Goal: Task Accomplishment & Management: Use online tool/utility

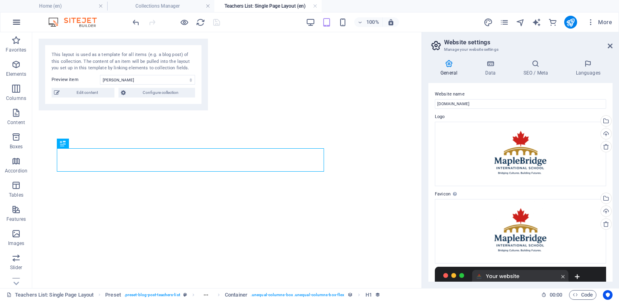
click at [13, 22] on icon "button" at bounding box center [17, 22] width 10 height 10
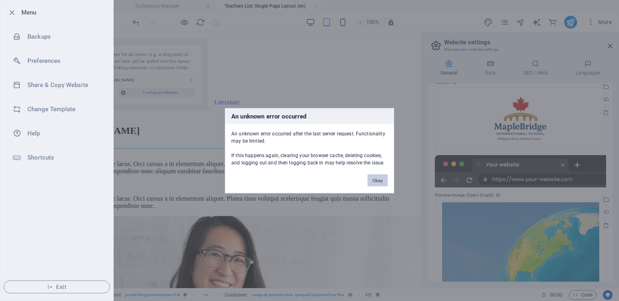
click at [381, 181] on button "Okay" at bounding box center [377, 180] width 20 height 12
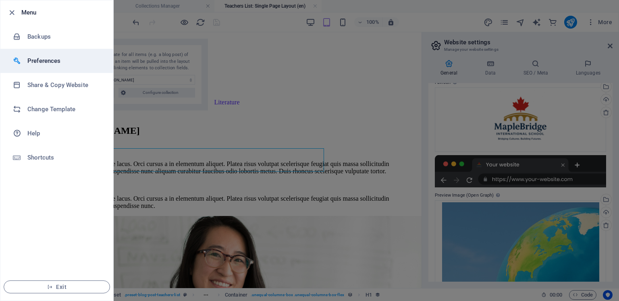
click at [48, 58] on h6 "Preferences" at bounding box center [64, 61] width 74 height 10
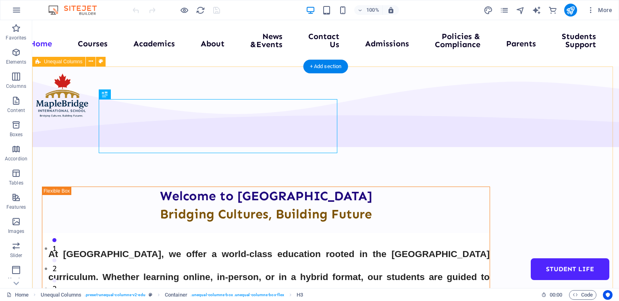
select select "multiple-waves"
select select "em"
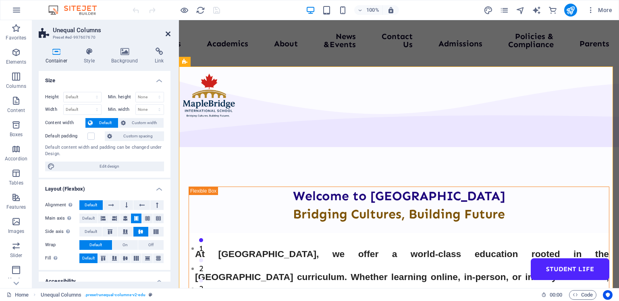
click at [168, 33] on icon at bounding box center [168, 34] width 5 height 6
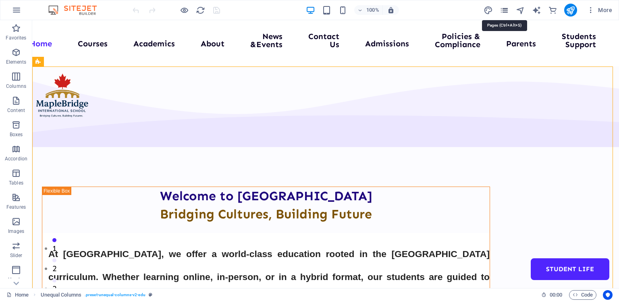
click at [504, 10] on icon "pages" at bounding box center [503, 10] width 9 height 9
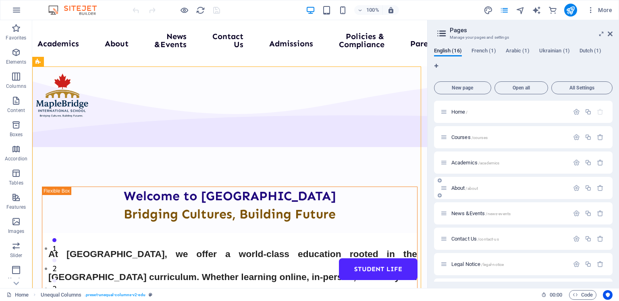
click at [467, 184] on div "About /about" at bounding box center [504, 187] width 128 height 9
click at [466, 190] on span "/about" at bounding box center [471, 188] width 12 height 4
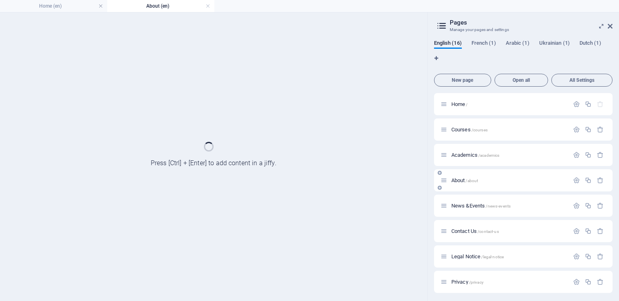
click at [466, 190] on div "About /about" at bounding box center [523, 180] width 178 height 22
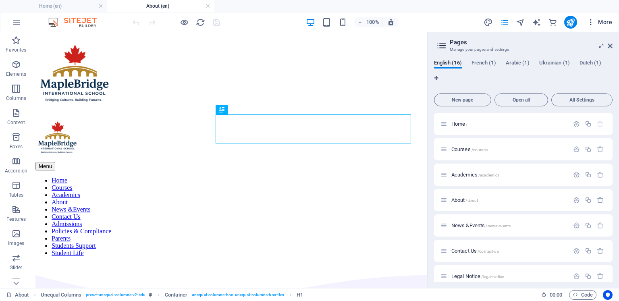
click at [590, 21] on icon "button" at bounding box center [590, 22] width 8 height 8
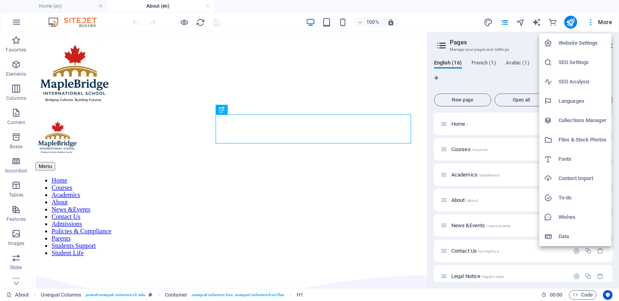
click at [15, 19] on div at bounding box center [309, 150] width 619 height 301
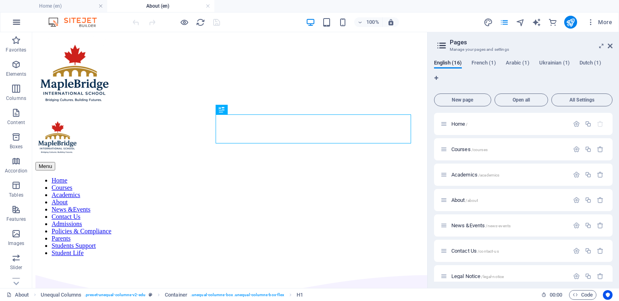
click at [16, 21] on icon "button" at bounding box center [17, 22] width 10 height 10
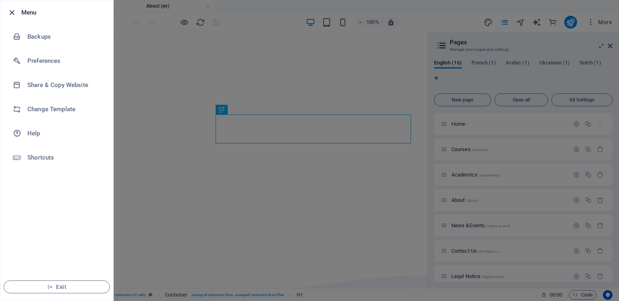
click at [10, 10] on icon "button" at bounding box center [11, 12] width 9 height 9
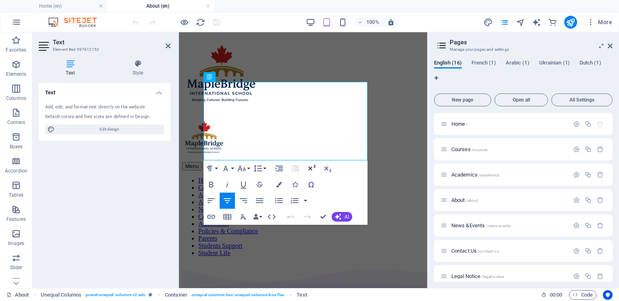
scroll to position [227, 0]
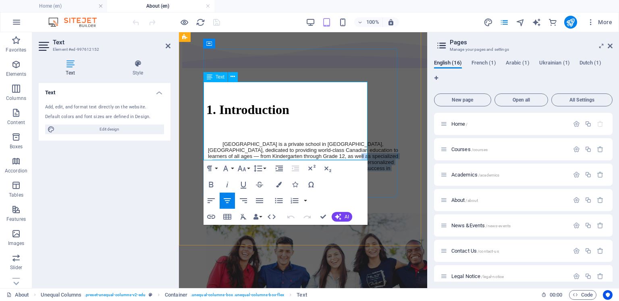
drag, startPoint x: 348, startPoint y: 154, endPoint x: 204, endPoint y: 124, distance: 147.5
click at [206, 141] on p "MapleBridge International School is a private school in Ontario, Canada, dedica…" at bounding box center [302, 159] width 193 height 36
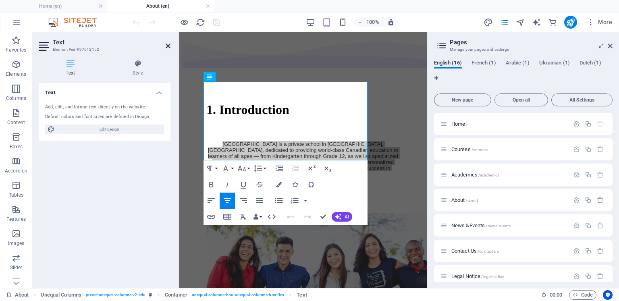
click at [170, 46] on icon at bounding box center [168, 46] width 5 height 6
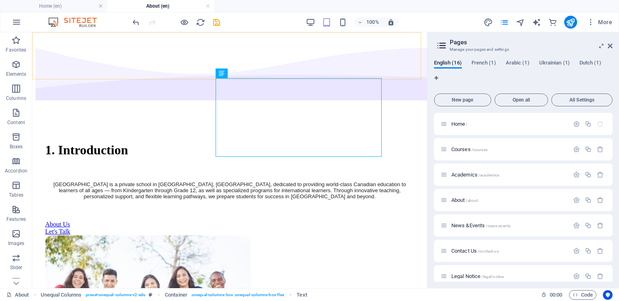
scroll to position [71, 0]
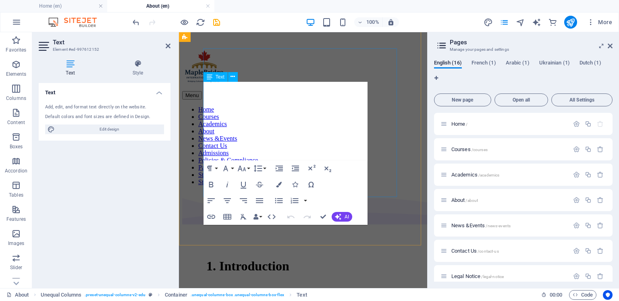
scroll to position [227, 0]
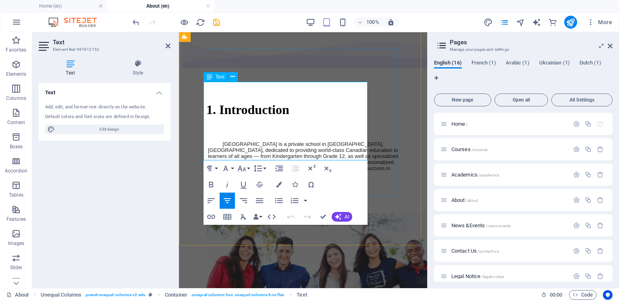
click at [248, 144] on p "MapleBridge International School is a private school in Ontario, Canada, dedica…" at bounding box center [302, 159] width 193 height 36
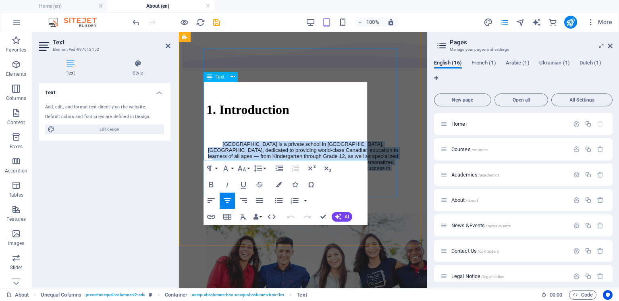
click at [248, 144] on p "MapleBridge International School is a private school in Ontario, Canada, dedica…" at bounding box center [302, 159] width 193 height 36
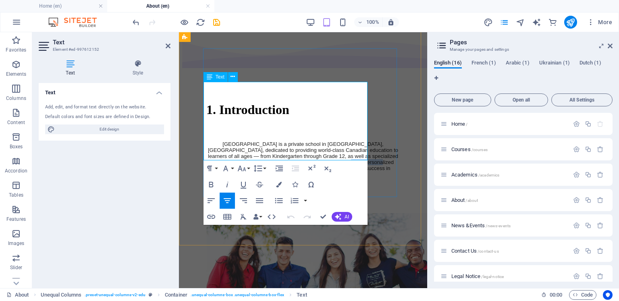
click at [248, 144] on p "MapleBridge International School is a private school in Ontario, Canada, dedica…" at bounding box center [302, 159] width 193 height 36
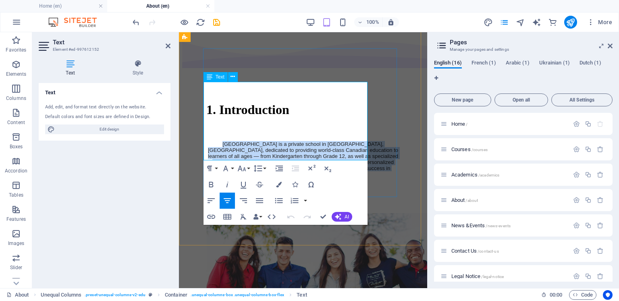
click at [248, 144] on p "MapleBridge International School is a private school in Ontario, Canada, dedica…" at bounding box center [302, 159] width 193 height 36
copy p "MapleBridge International School is a private school in Ontario, Canada, dedica…"
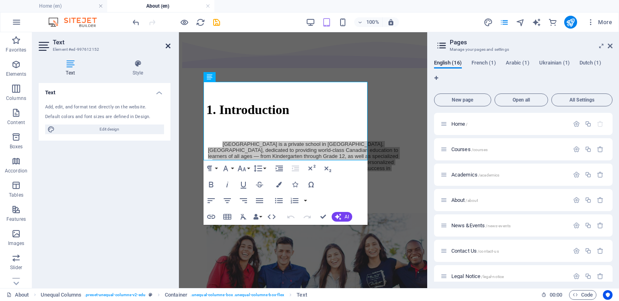
click at [169, 44] on icon at bounding box center [168, 46] width 5 height 6
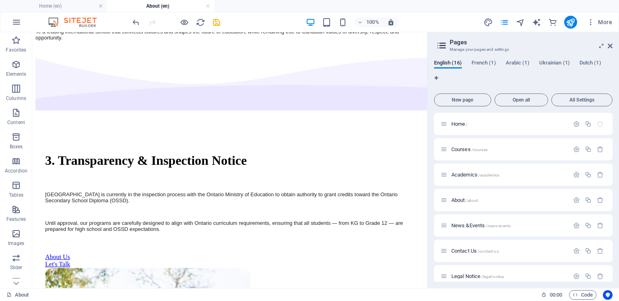
scroll to position [1016, 0]
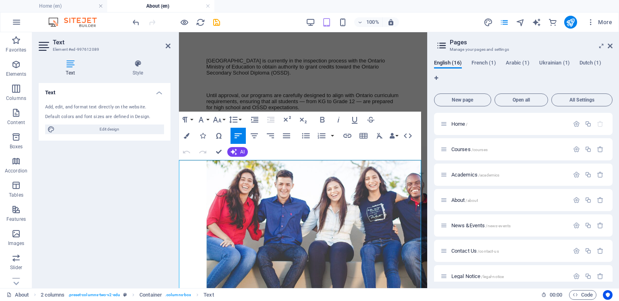
scroll to position [1348, 0]
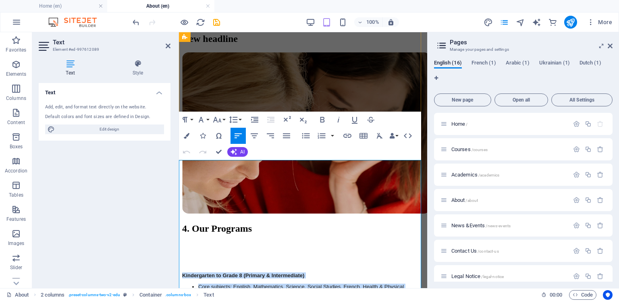
drag, startPoint x: 179, startPoint y: 184, endPoint x: 282, endPoint y: 232, distance: 113.0
click at [281, 283] on p "Core subjects: English, Mathematics, Science, Social Studies, French, Health & …" at bounding box center [310, 289] width 225 height 12
click at [263, 272] on strong "Kindergarten to Grade 8 (Primary & Intermediate)" at bounding box center [243, 275] width 122 height 6
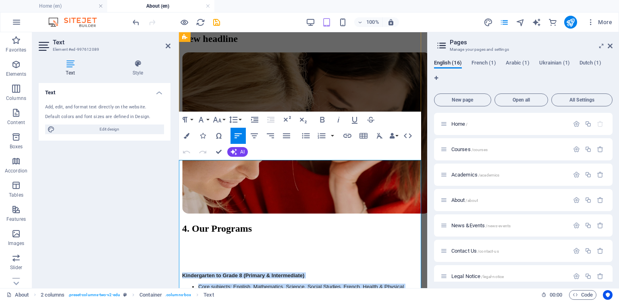
click at [263, 272] on strong "Kindergarten to Grade 8 (Primary & Intermediate)" at bounding box center [243, 275] width 122 height 6
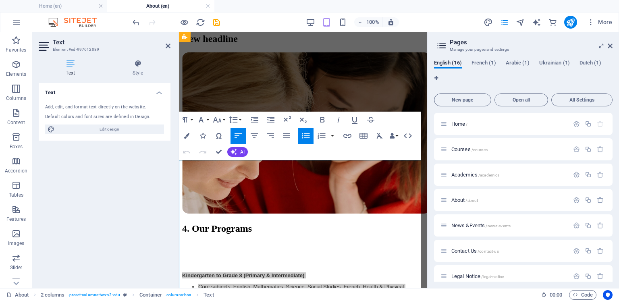
click at [282, 300] on li "Interactive lessons, projects, quizzes, and activities designed to prepare stud…" at bounding box center [310, 307] width 225 height 12
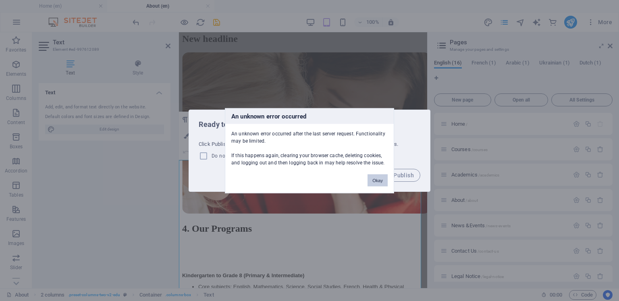
click at [375, 176] on button "Okay" at bounding box center [377, 180] width 20 height 12
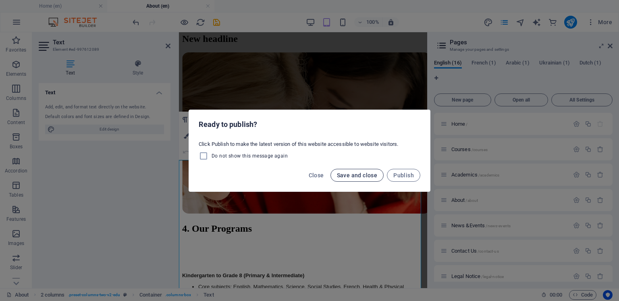
click at [352, 176] on span "Save and close" at bounding box center [357, 175] width 41 height 6
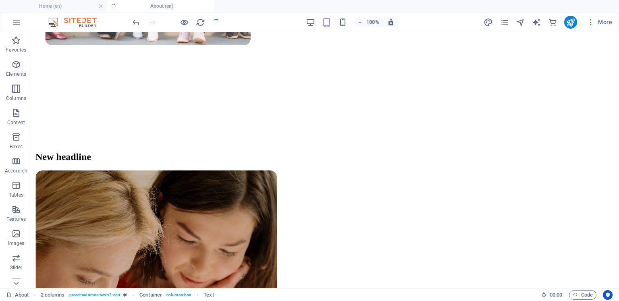
scroll to position [1335, 0]
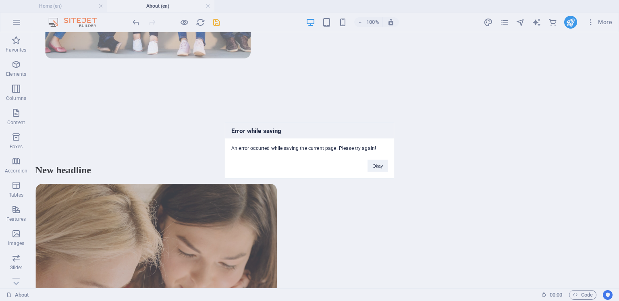
drag, startPoint x: 617, startPoint y: 110, endPoint x: 383, endPoint y: 238, distance: 267.1
click at [383, 238] on div "Error while saving An error occurred while saving the current page. Please try …" at bounding box center [309, 150] width 619 height 301
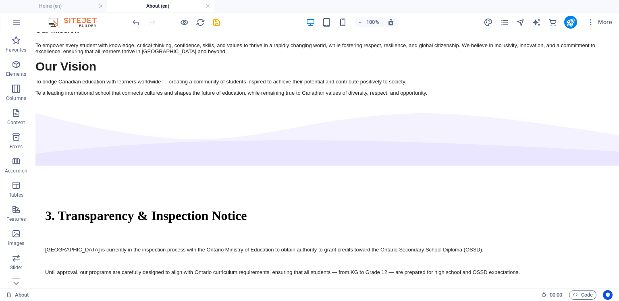
scroll to position [889, 0]
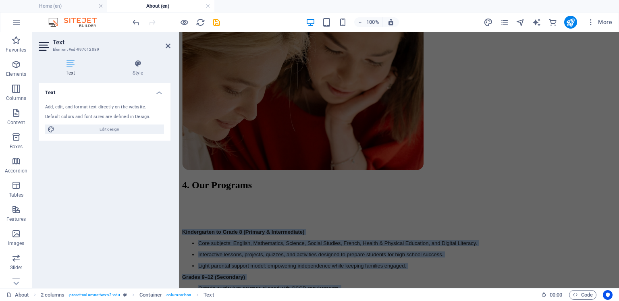
scroll to position [1670, 0]
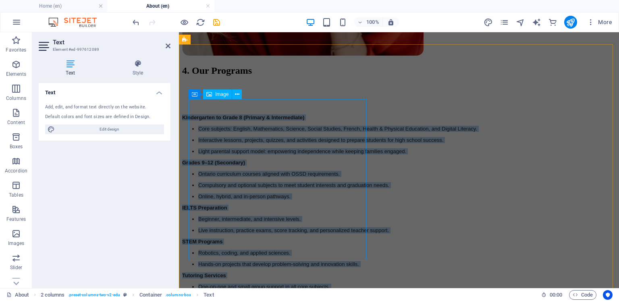
drag, startPoint x: 180, startPoint y: 106, endPoint x: 294, endPoint y: 153, distance: 123.3
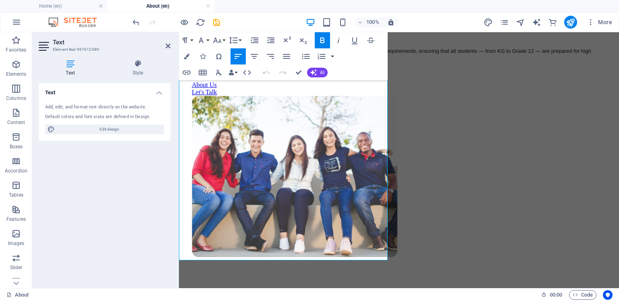
scroll to position [1141, 0]
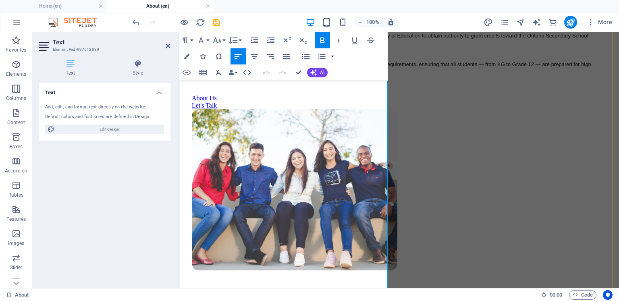
copy div "Kindergarten to Grade 8 (Primary & Intermediate) Core subjects: English, Mathem…"
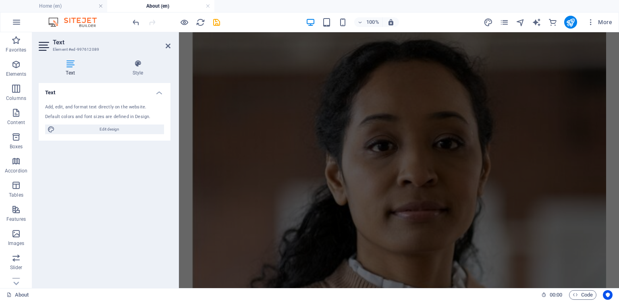
scroll to position [2031, 0]
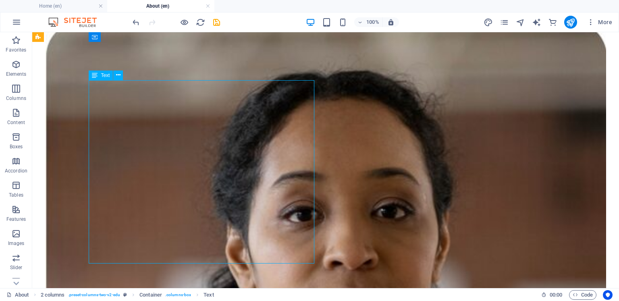
drag, startPoint x: 99, startPoint y: 99, endPoint x: 116, endPoint y: 110, distance: 19.4
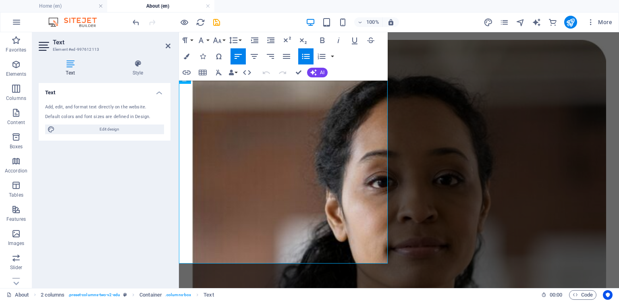
scroll to position [2031, 0]
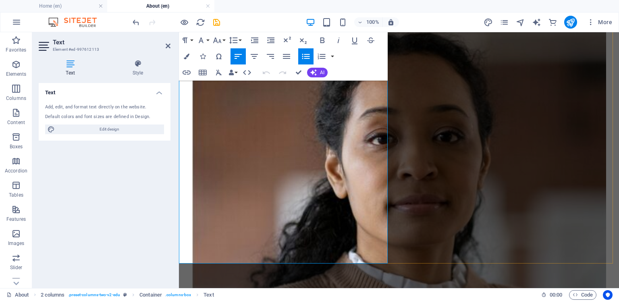
drag, startPoint x: 188, startPoint y: 99, endPoint x: 322, endPoint y: 263, distance: 210.9
copy ul "Serving KG–12 learners with a clear pathway to OSSD. Ontario-certified curricul…"
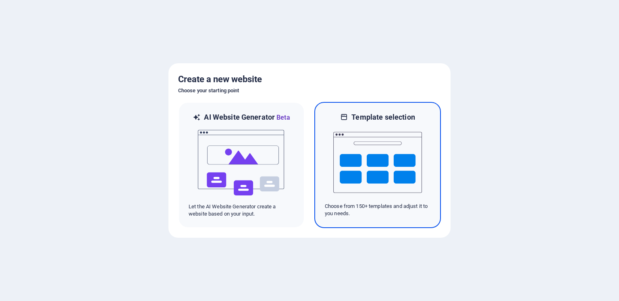
click at [372, 210] on p "Choose from 150+ templates and adjust it to you needs." at bounding box center [378, 210] width 106 height 14
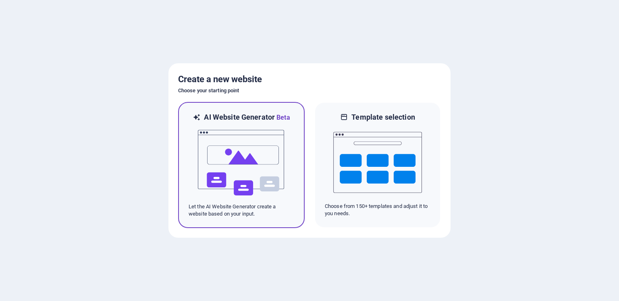
click at [242, 149] on img at bounding box center [241, 162] width 89 height 81
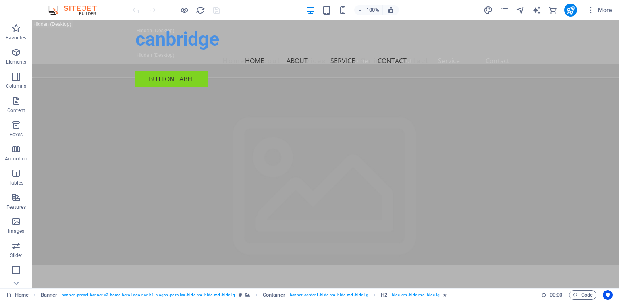
drag, startPoint x: 616, startPoint y: 31, endPoint x: 650, endPoint y: 30, distance: 34.7
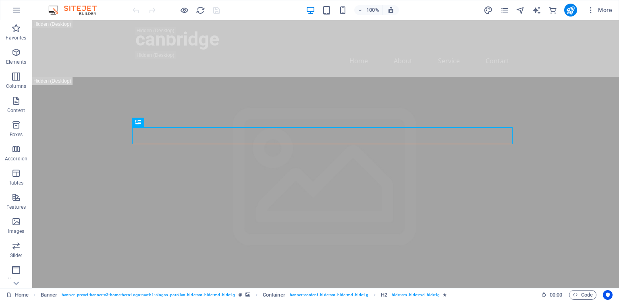
drag, startPoint x: 615, startPoint y: 33, endPoint x: 645, endPoint y: 36, distance: 30.0
click at [200, 8] on icon "reload" at bounding box center [200, 10] width 9 height 9
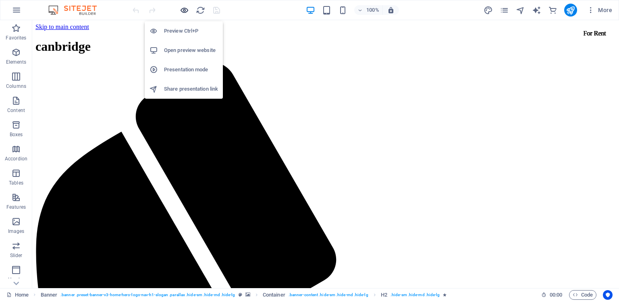
click at [186, 9] on icon "button" at bounding box center [184, 10] width 9 height 9
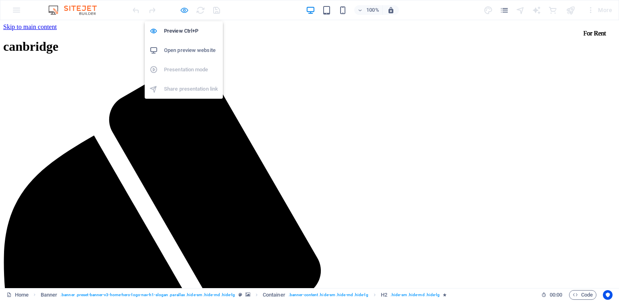
click at [185, 10] on icon "button" at bounding box center [184, 10] width 9 height 9
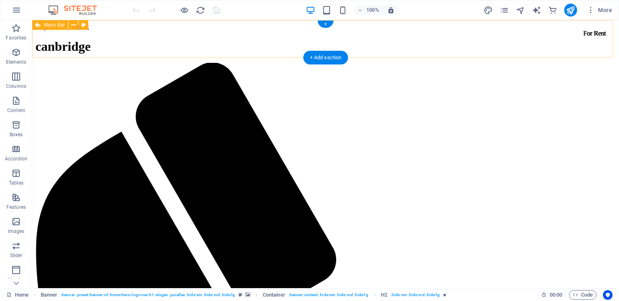
select select "header"
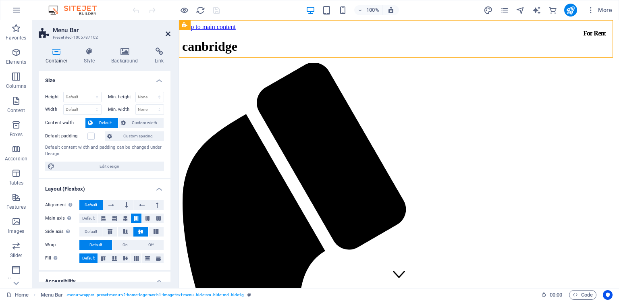
click at [168, 33] on icon at bounding box center [168, 34] width 5 height 6
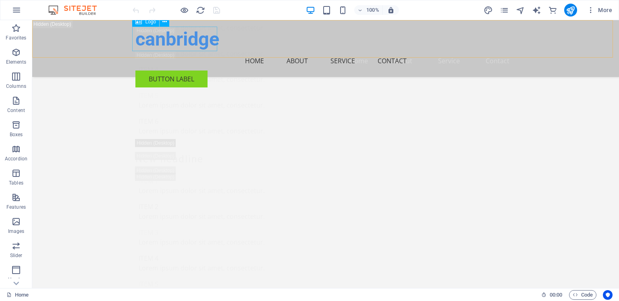
scroll to position [9229, 0]
